Goal: Task Accomplishment & Management: Use online tool/utility

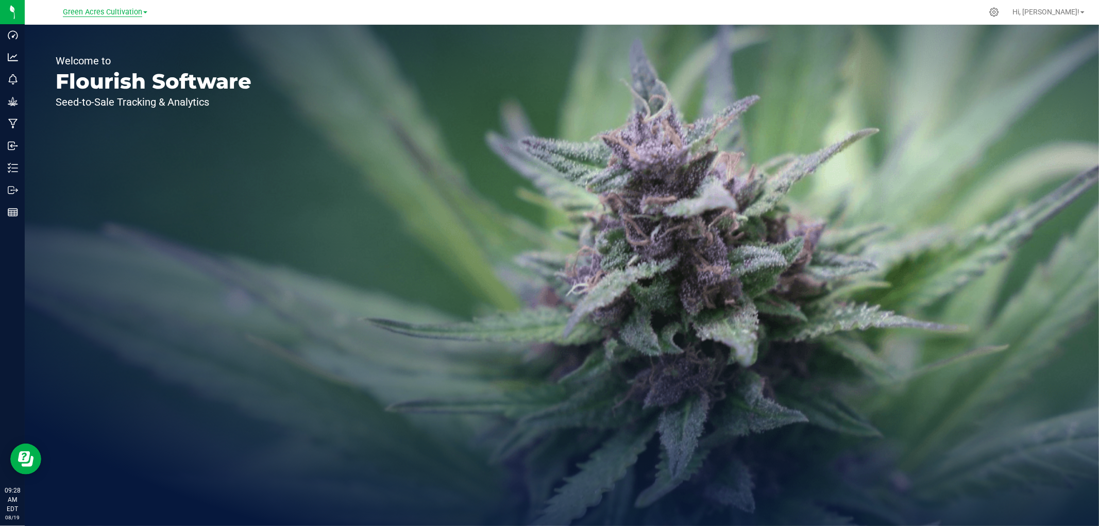
click at [132, 14] on span "Green Acres Cultivation" at bounding box center [102, 12] width 79 height 9
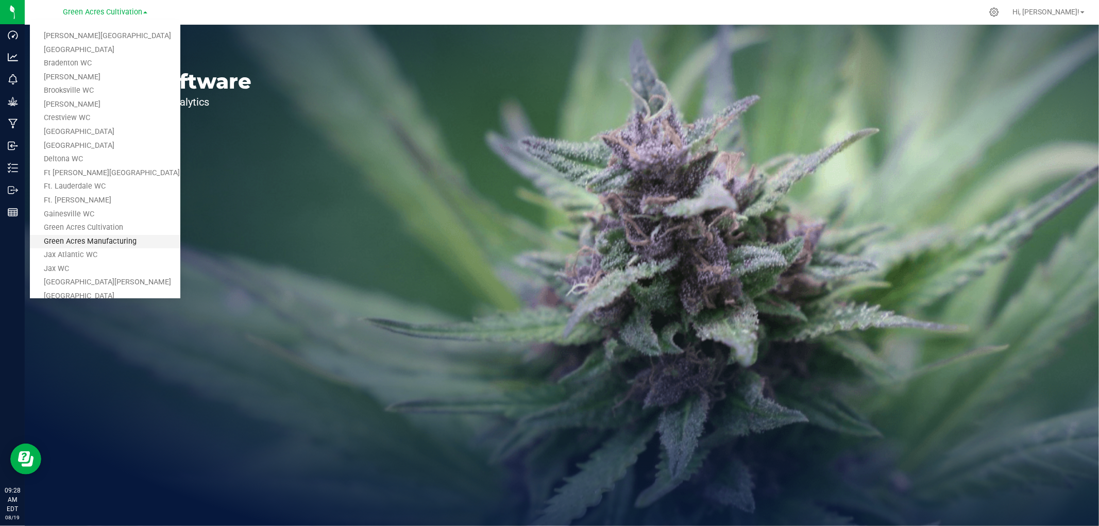
click at [116, 241] on link "Green Acres Manufacturing" at bounding box center [105, 242] width 151 height 14
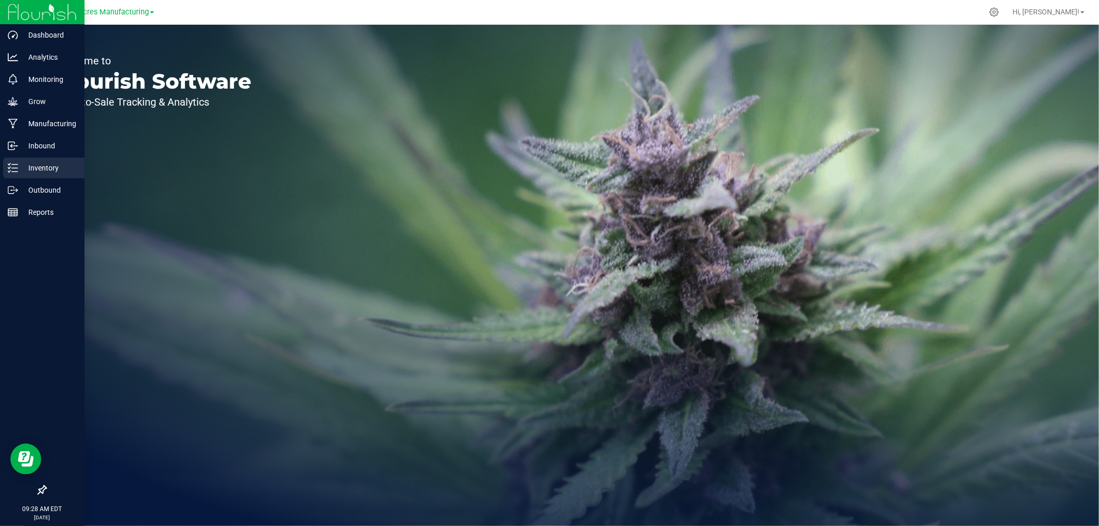
click at [16, 172] on icon at bounding box center [13, 168] width 10 height 10
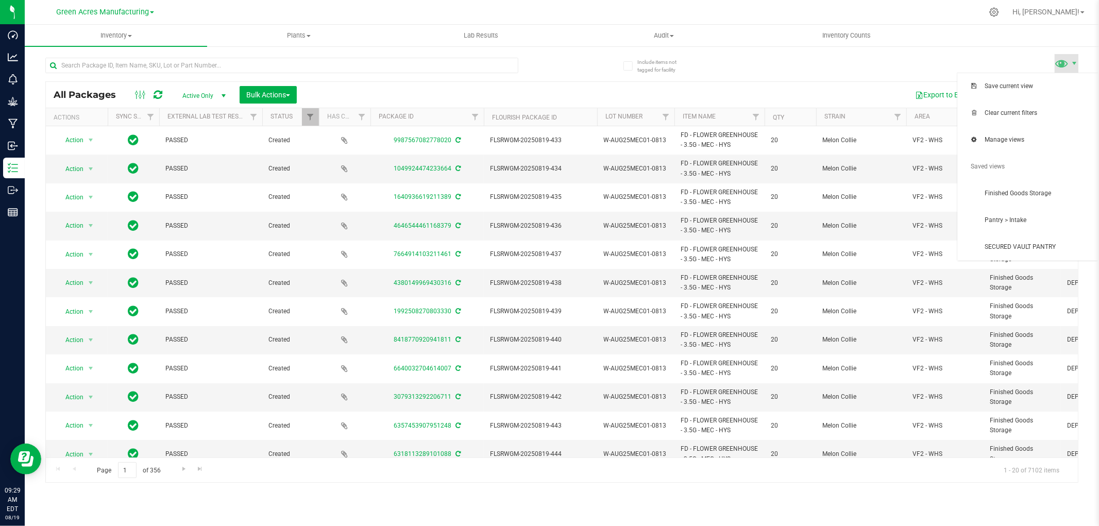
click at [1070, 67] on span at bounding box center [1067, 63] width 24 height 19
click at [1003, 225] on span "Pantry > Intake" at bounding box center [1028, 220] width 129 height 21
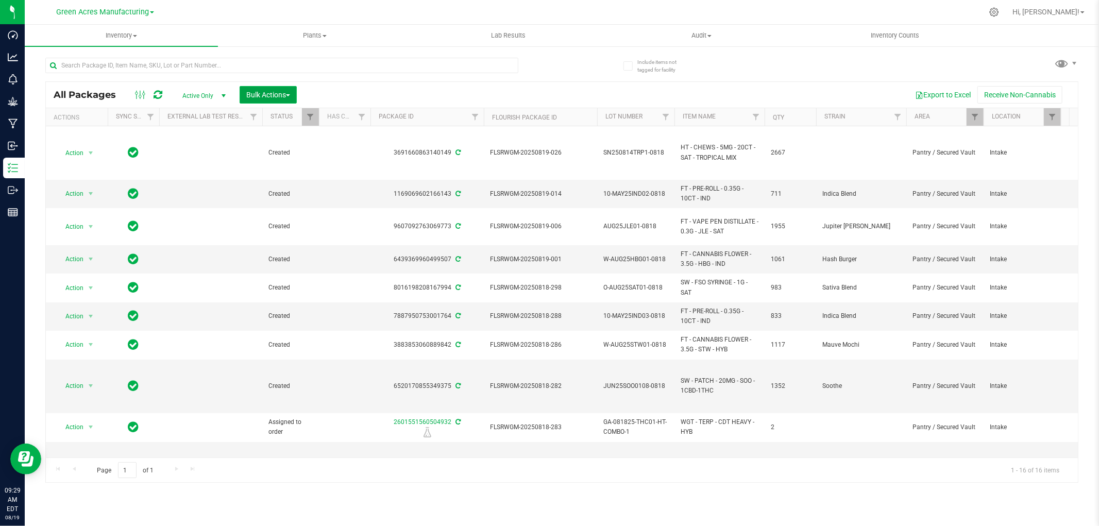
click at [257, 100] on button "Bulk Actions" at bounding box center [268, 95] width 57 height 18
click at [276, 176] on span "Create lab samples" at bounding box center [275, 175] width 59 height 8
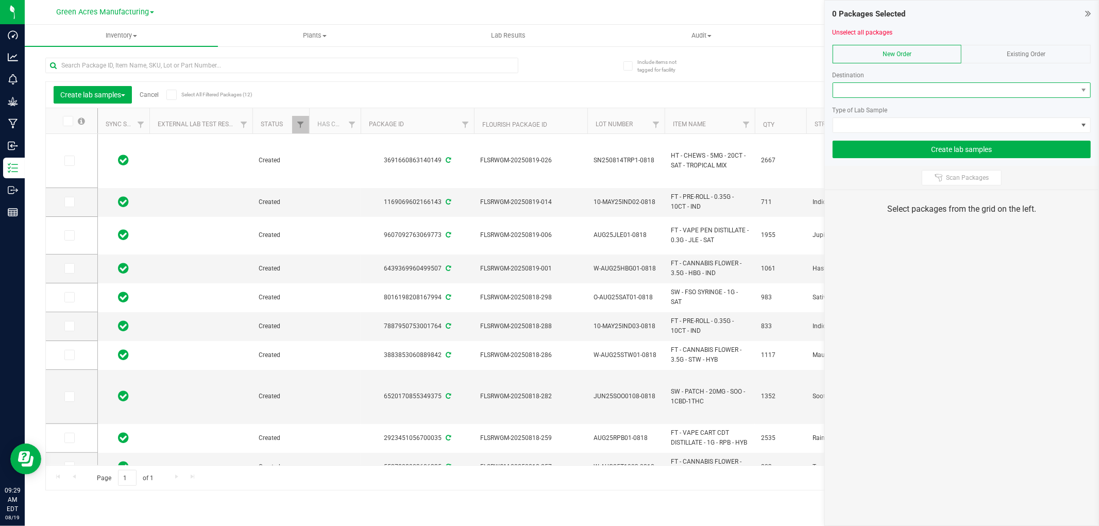
click at [1058, 89] on span at bounding box center [955, 90] width 244 height 14
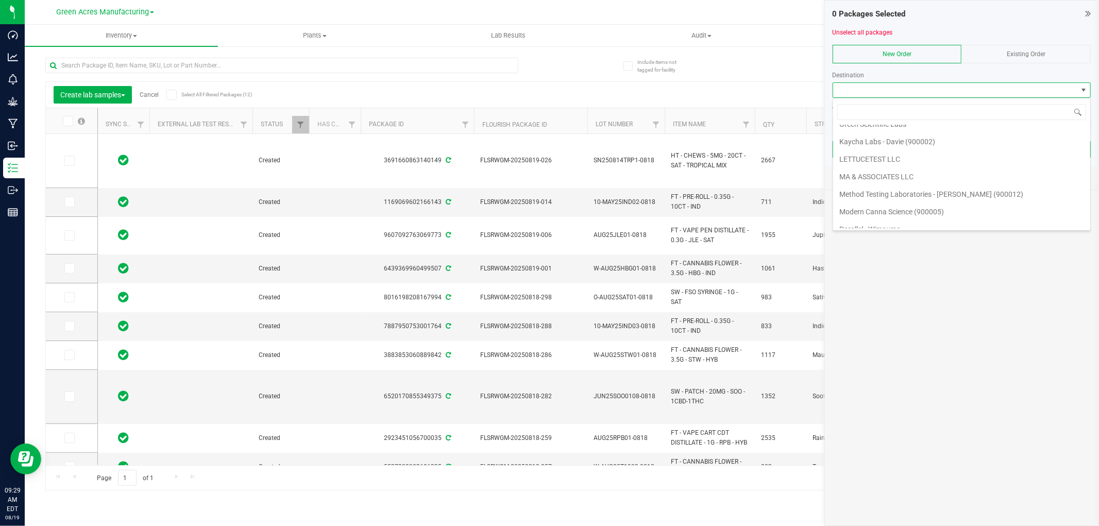
scroll to position [229, 0]
click at [896, 168] on li "Method Testing Laboratories - [PERSON_NAME] (900012)" at bounding box center [961, 168] width 257 height 18
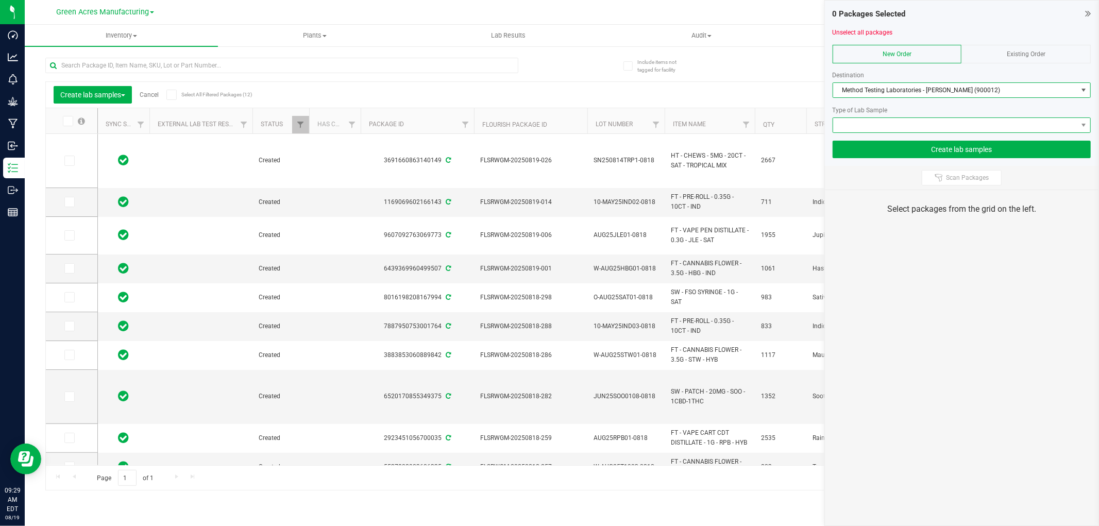
click at [878, 122] on span at bounding box center [955, 125] width 244 height 14
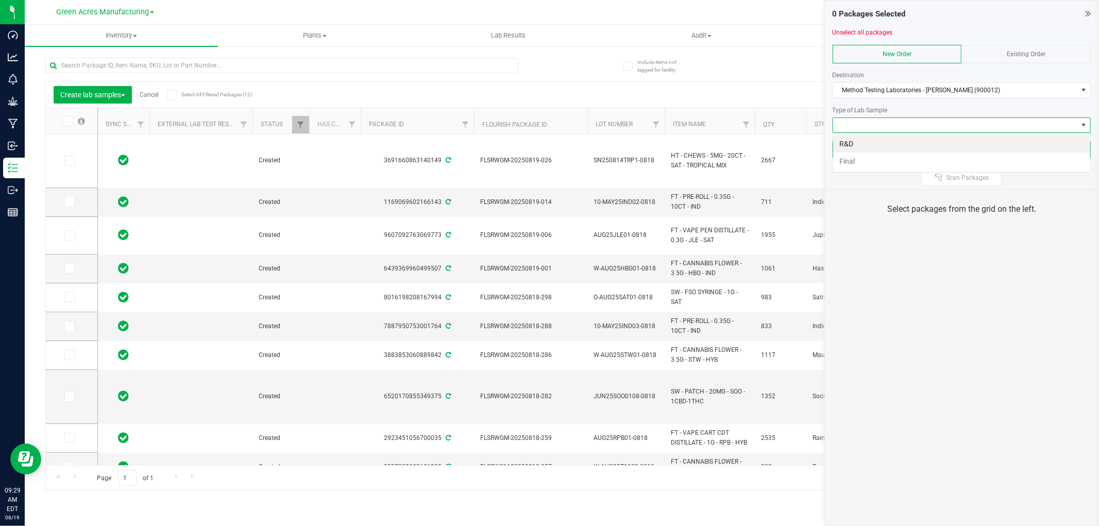
scroll to position [15, 258]
click at [863, 164] on li "Final" at bounding box center [961, 162] width 257 height 18
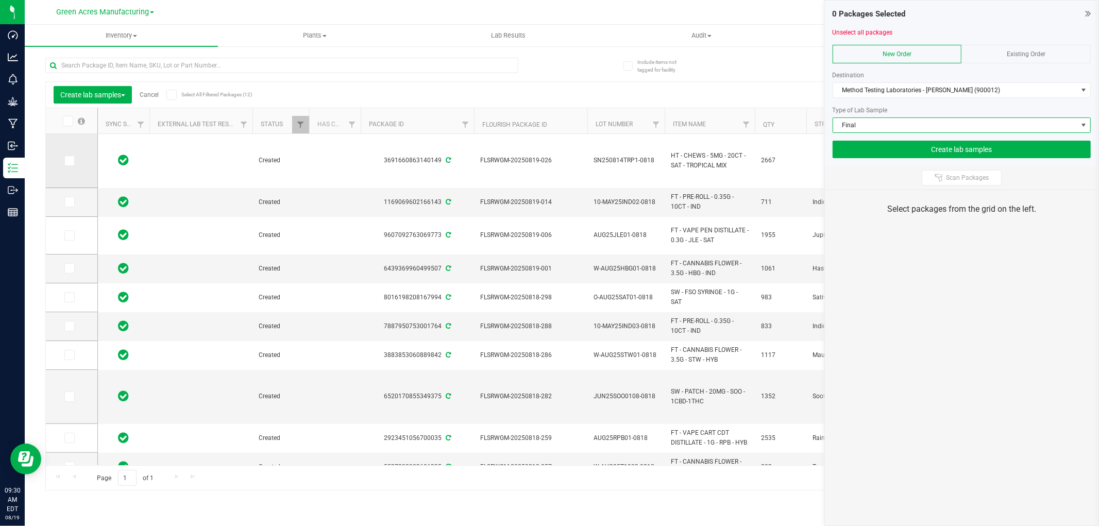
click at [71, 161] on icon at bounding box center [68, 161] width 7 height 0
click at [0, 0] on input "checkbox" at bounding box center [0, 0] width 0 height 0
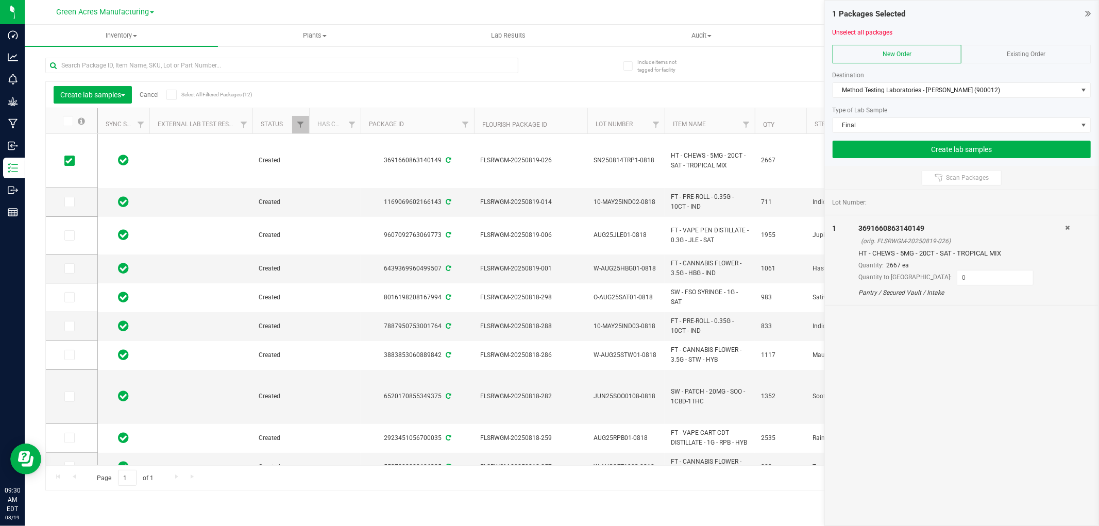
click at [1066, 226] on icon at bounding box center [1067, 228] width 5 height 6
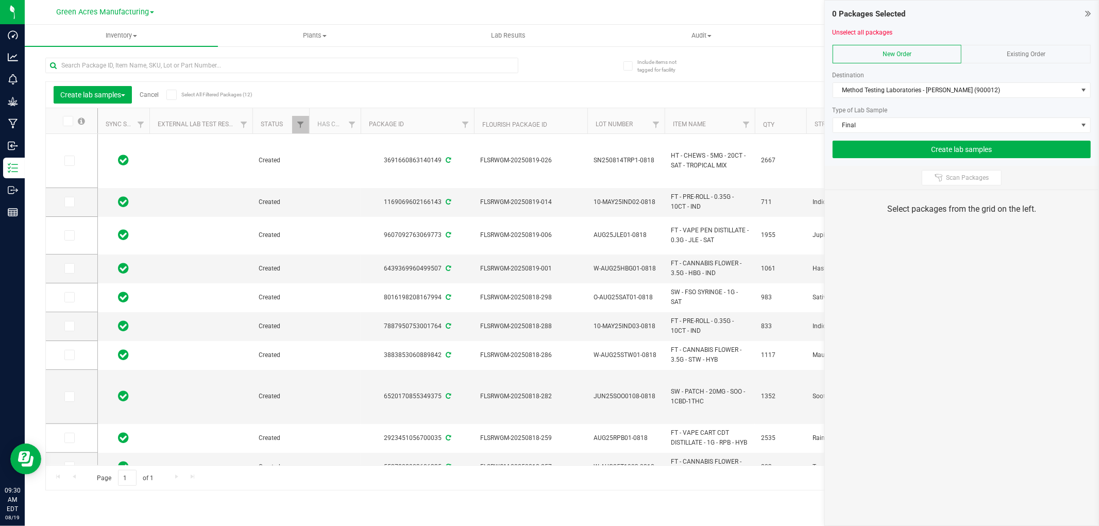
click at [1089, 12] on icon at bounding box center [1089, 13] width 6 height 10
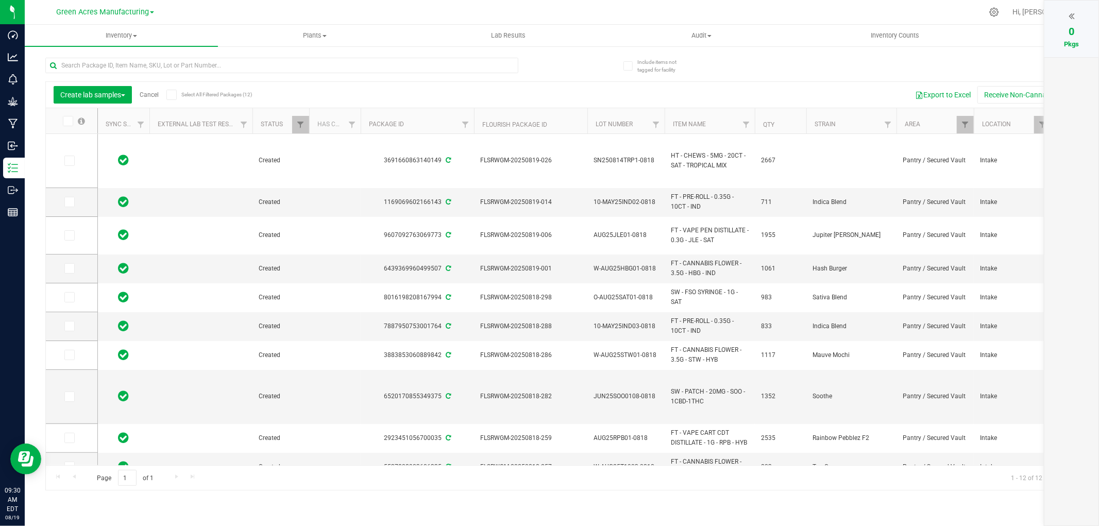
click at [145, 94] on link "Cancel" at bounding box center [149, 94] width 19 height 7
